Goal: Check status: Check status

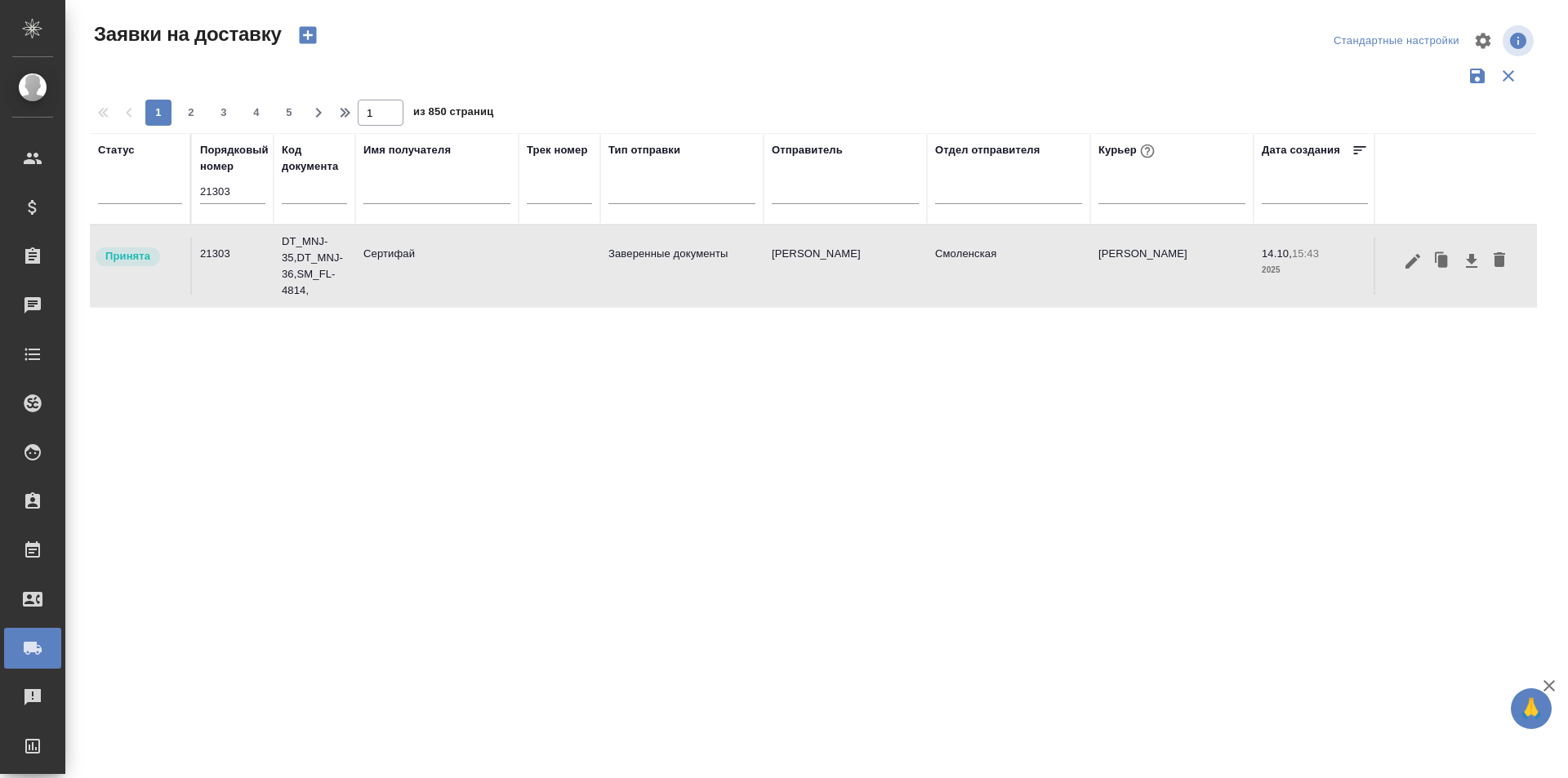
click at [234, 186] on input "21303" at bounding box center [232, 192] width 65 height 23
click at [417, 194] on input "text" at bounding box center [436, 192] width 147 height 20
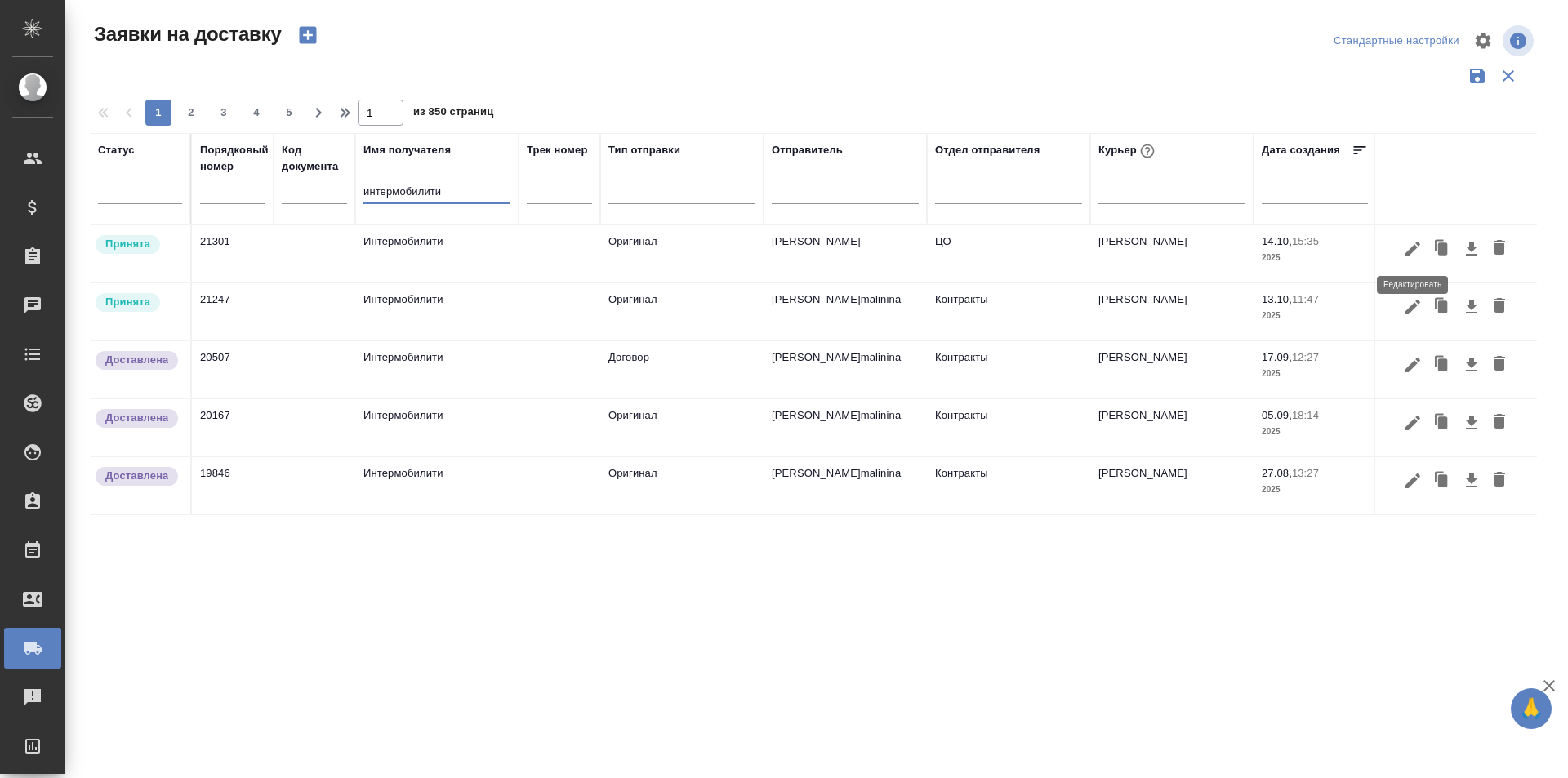
type input "интермобилити"
click at [1409, 255] on icon "button" at bounding box center [1413, 249] width 19 height 19
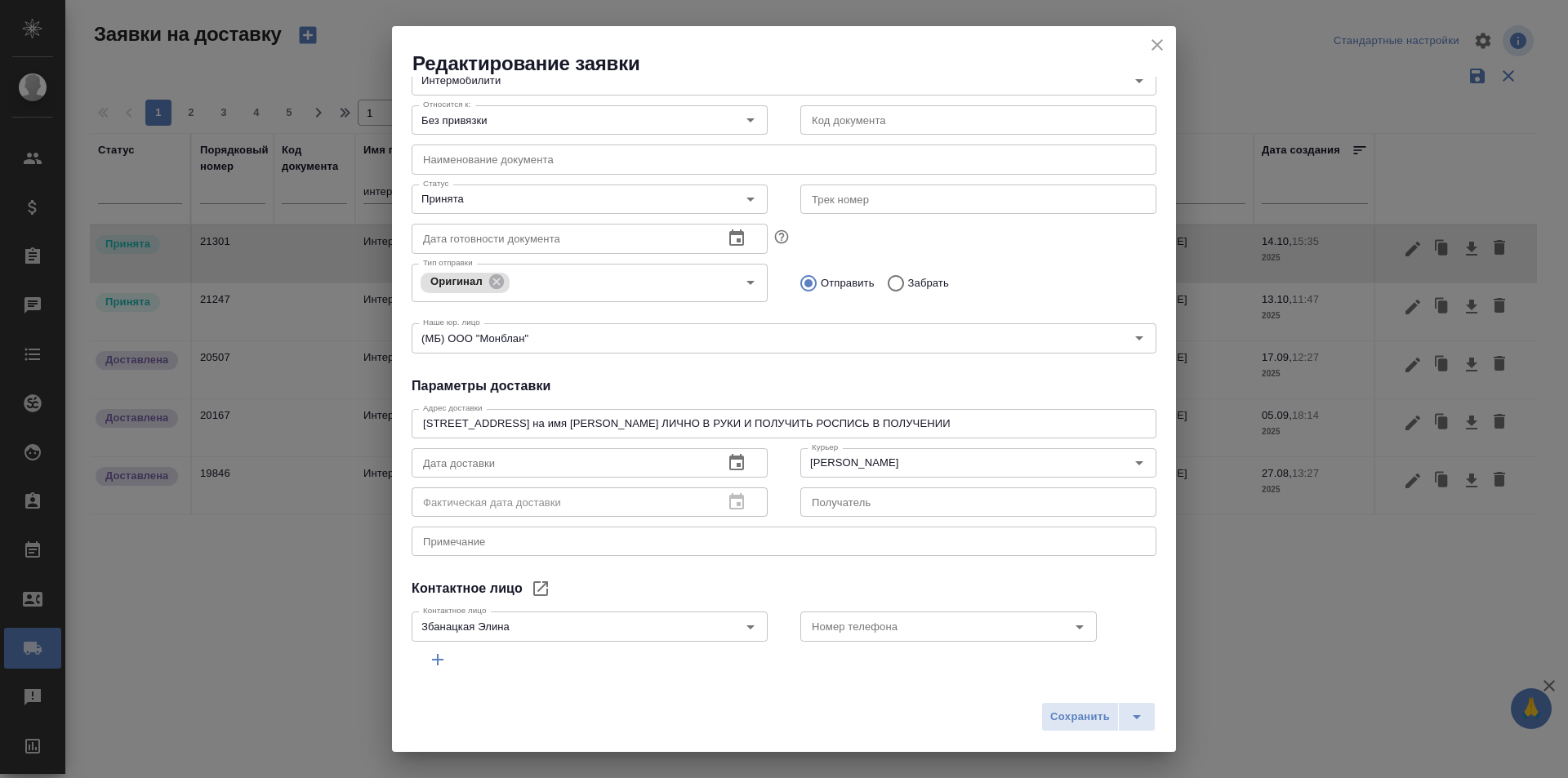
scroll to position [163, 0]
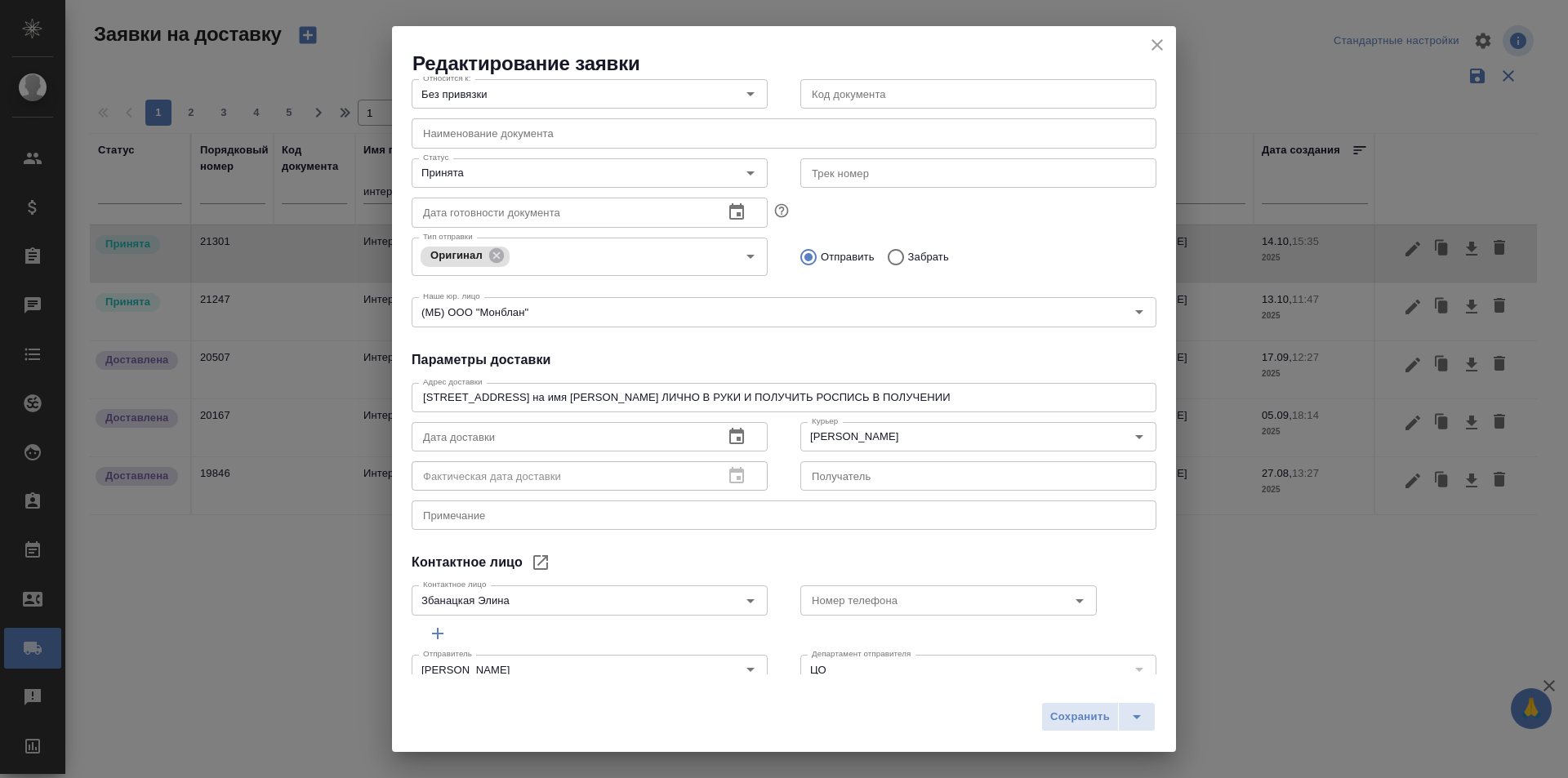
click at [1153, 42] on icon "close" at bounding box center [1157, 45] width 12 height 12
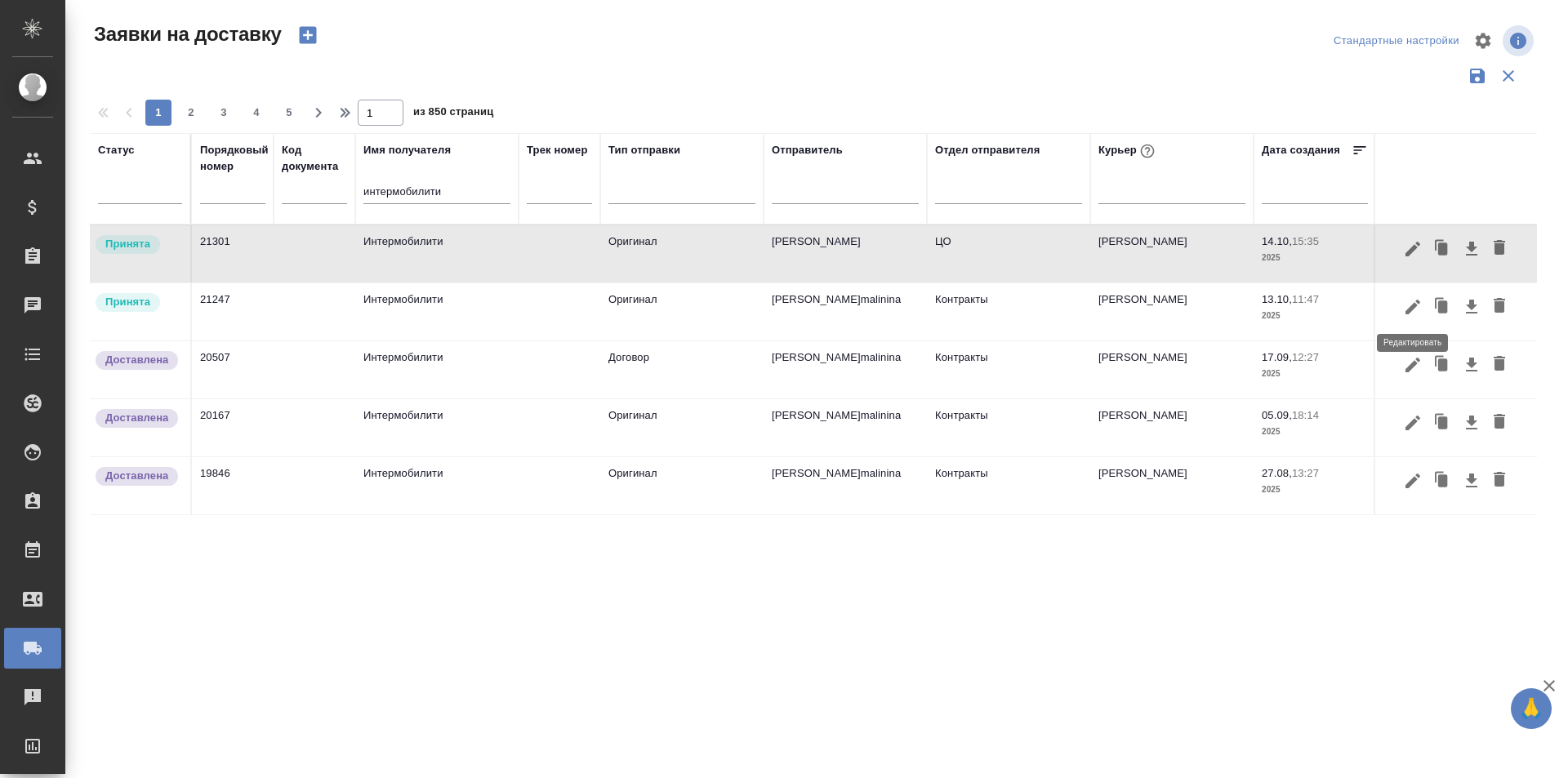
click at [1405, 308] on icon "button" at bounding box center [1413, 307] width 19 height 19
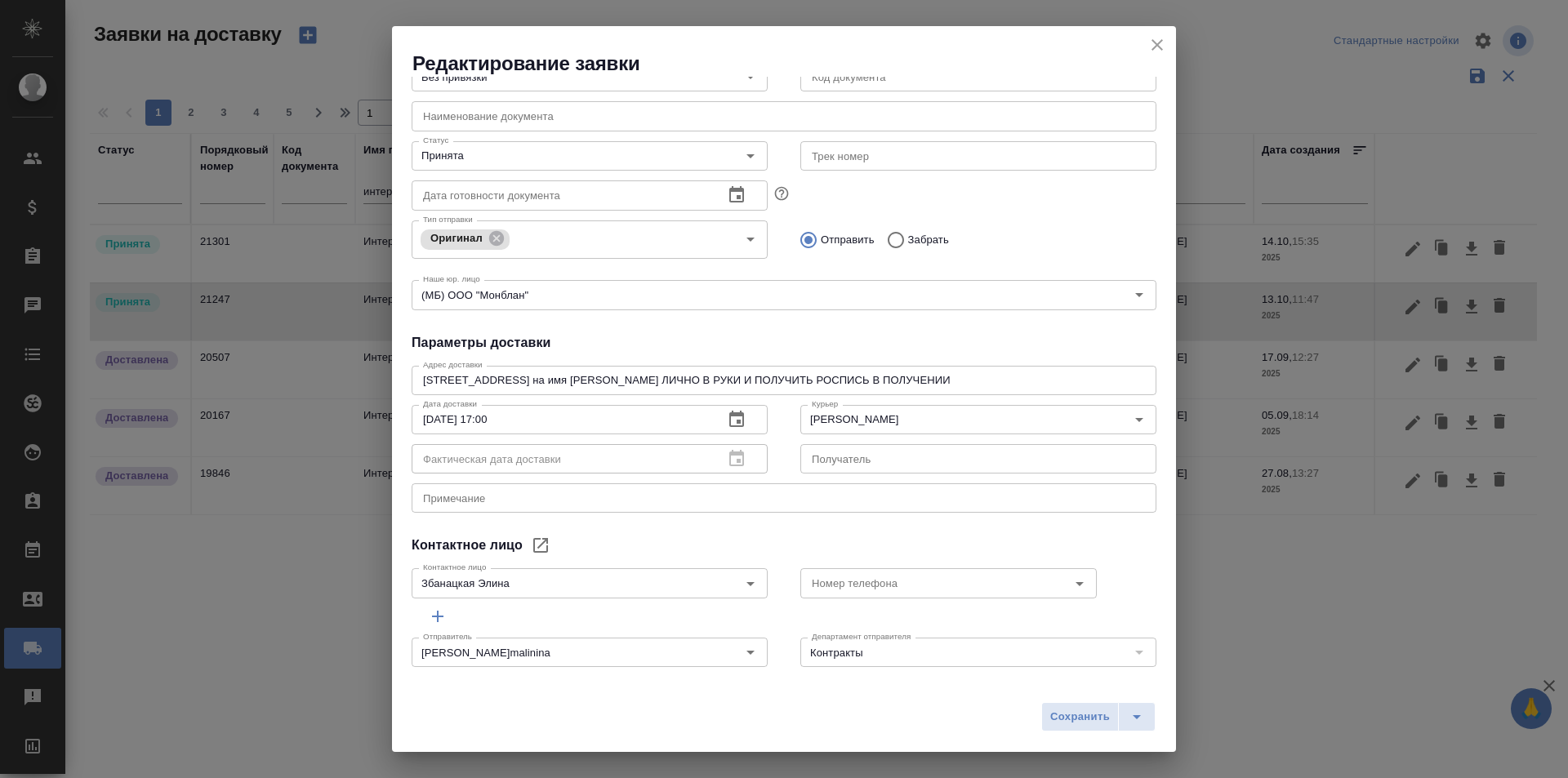
scroll to position [192, 0]
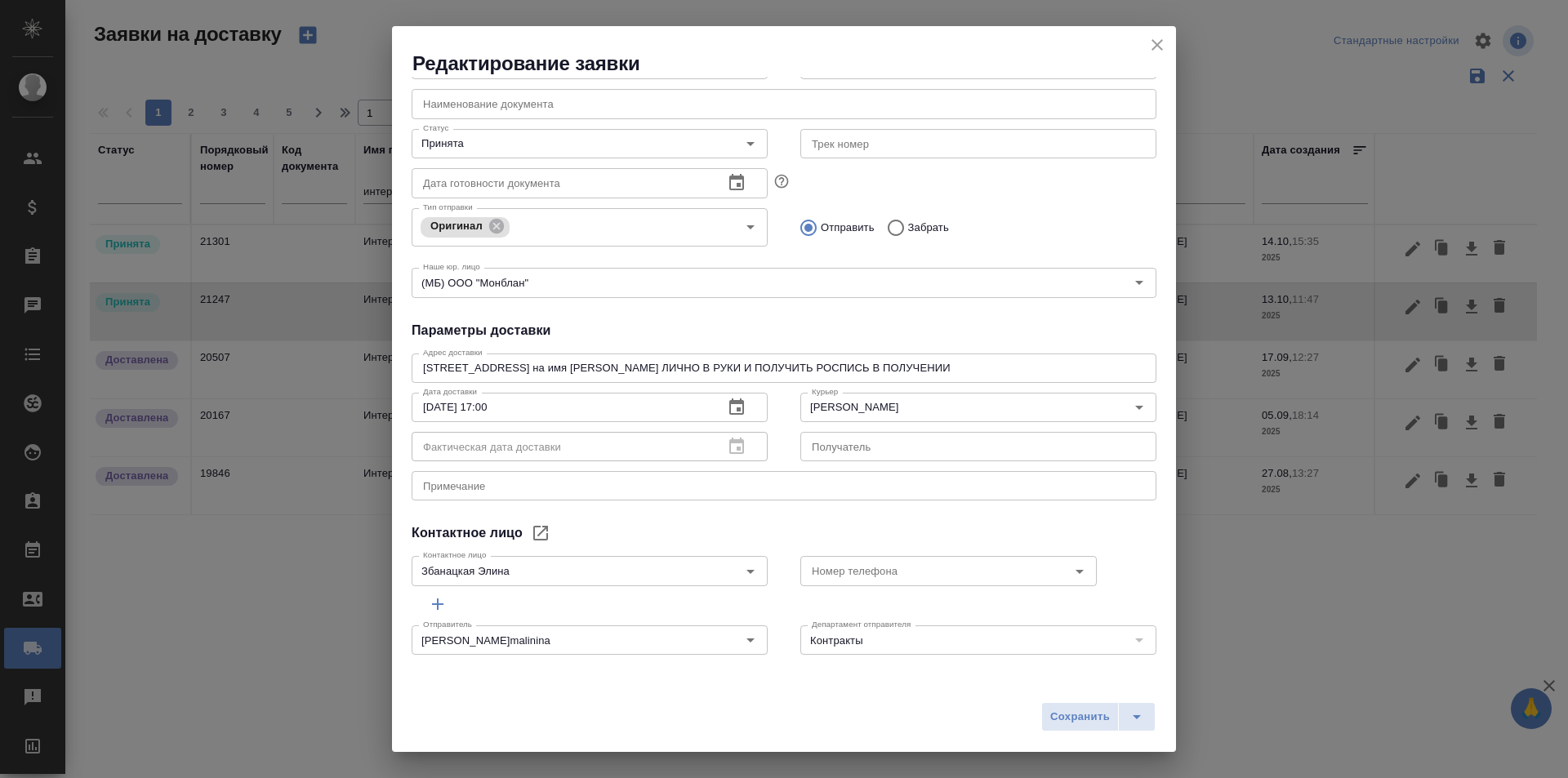
click at [1149, 46] on icon "close" at bounding box center [1157, 45] width 19 height 19
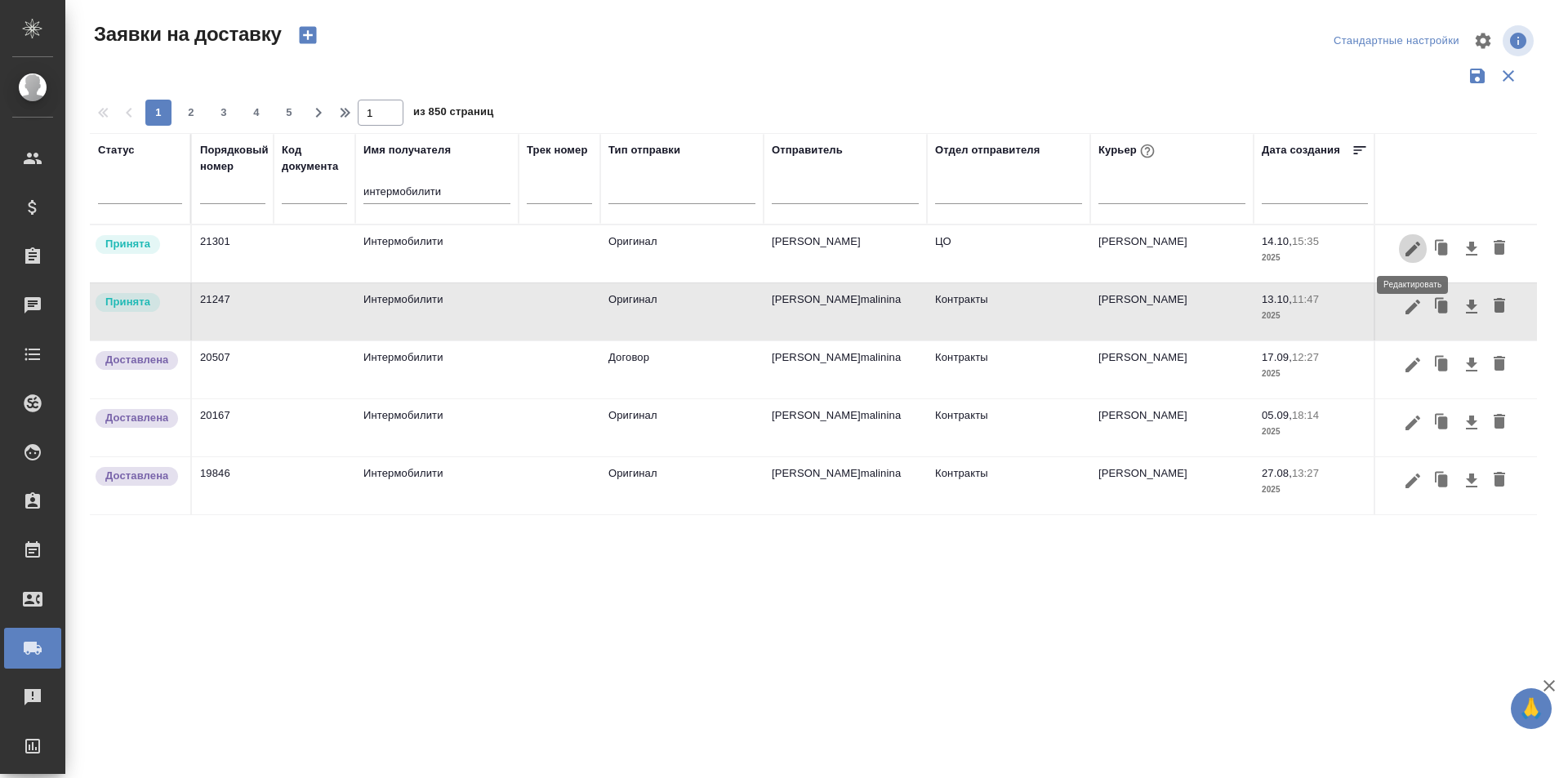
click at [1415, 254] on icon "button" at bounding box center [1413, 249] width 19 height 19
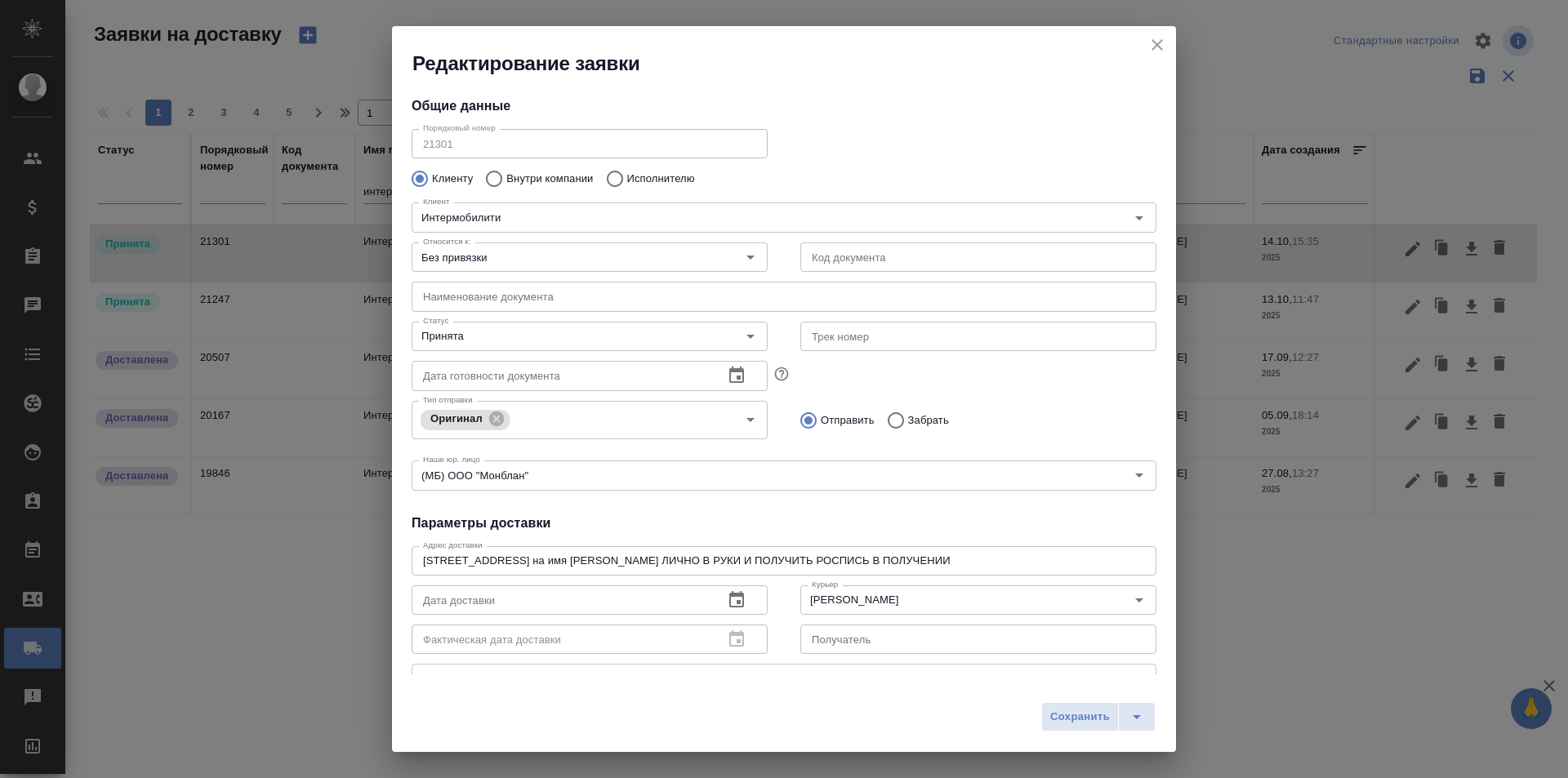
scroll to position [163, 0]
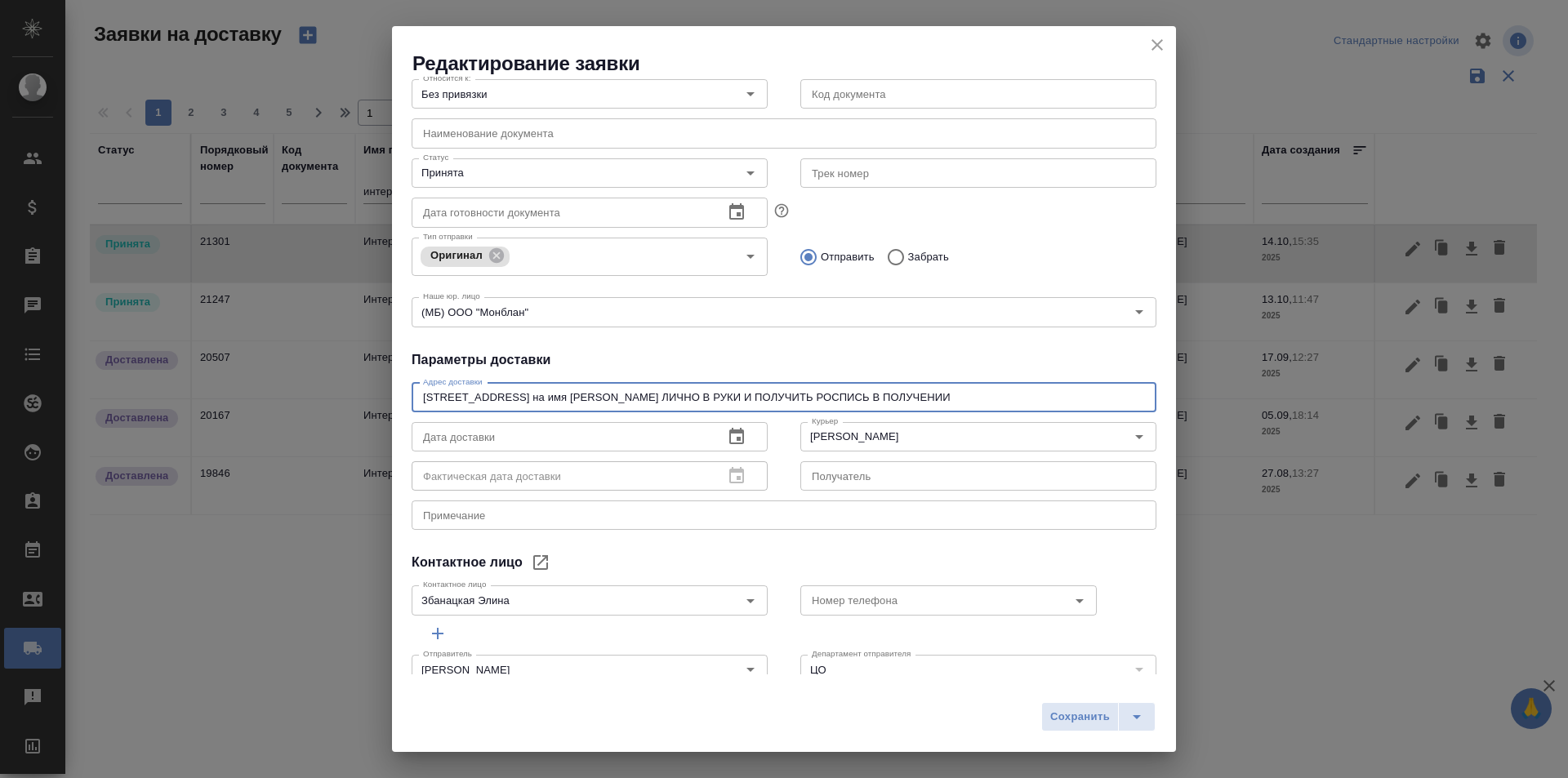
drag, startPoint x: 571, startPoint y: 401, endPoint x: 391, endPoint y: 401, distance: 180.0
click at [391, 401] on div "Редактирование заявки Общие данные Порядковый номер 21301 Порядковый номер Клие…" at bounding box center [784, 389] width 1568 height 778
